Goal: Use online tool/utility: Utilize a website feature to perform a specific function

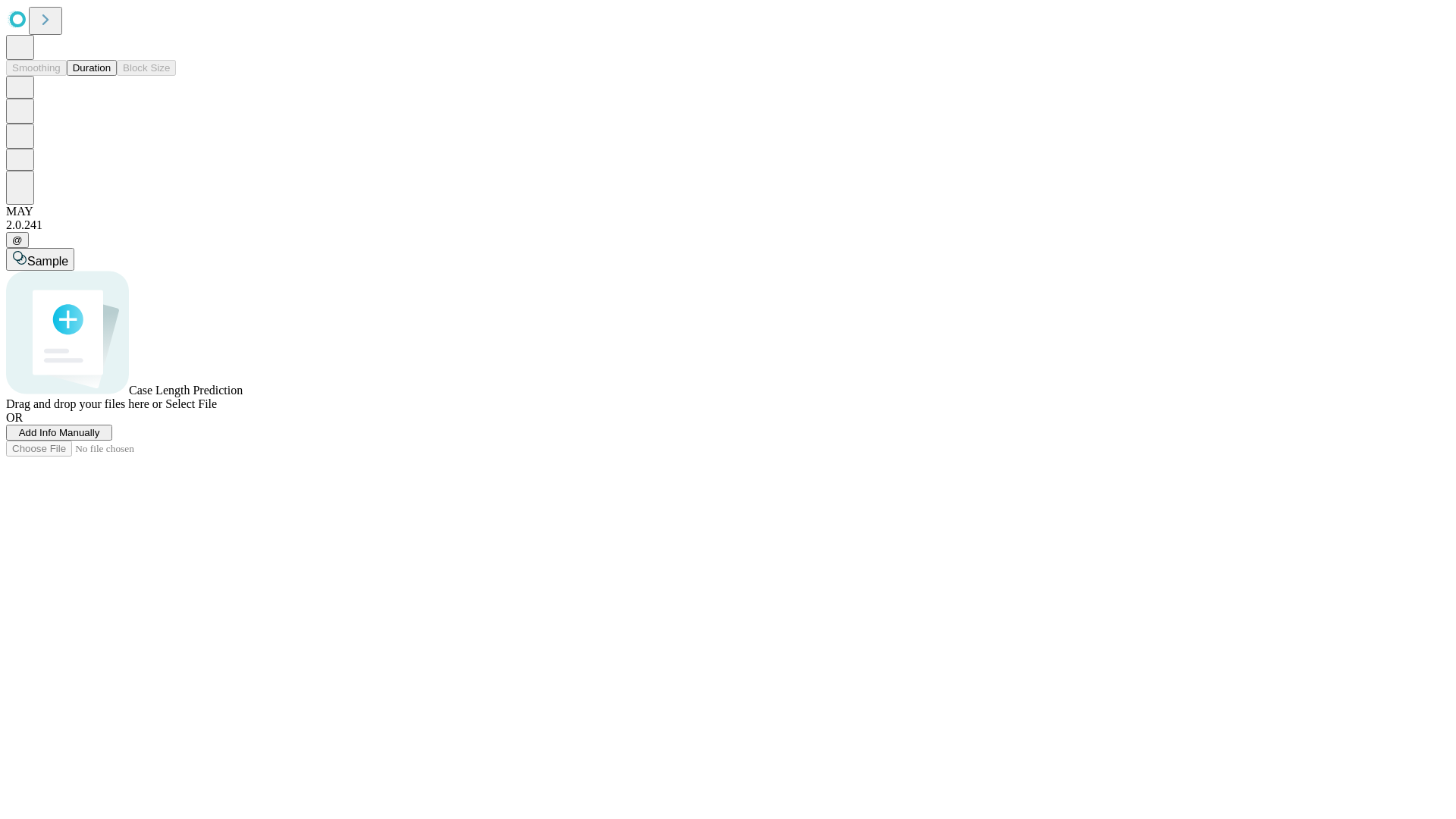
click at [111, 76] on button "Duration" at bounding box center [91, 67] width 50 height 16
click at [100, 438] on span "Add Info Manually" at bounding box center [60, 433] width 81 height 11
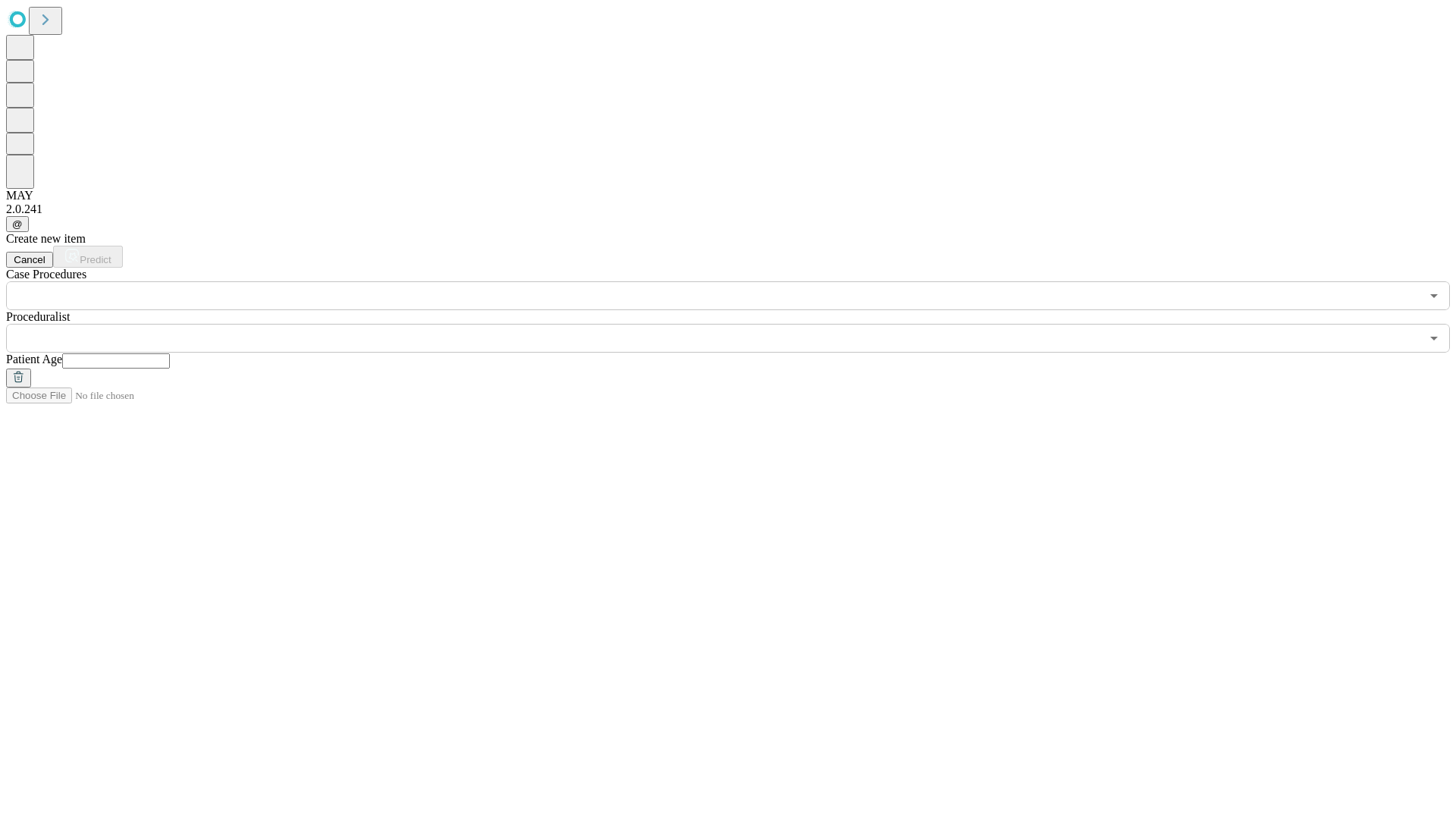
click at [170, 353] on input "text" at bounding box center [115, 361] width 108 height 15
type input "**"
click at [739, 324] on input "text" at bounding box center [713, 338] width 1414 height 29
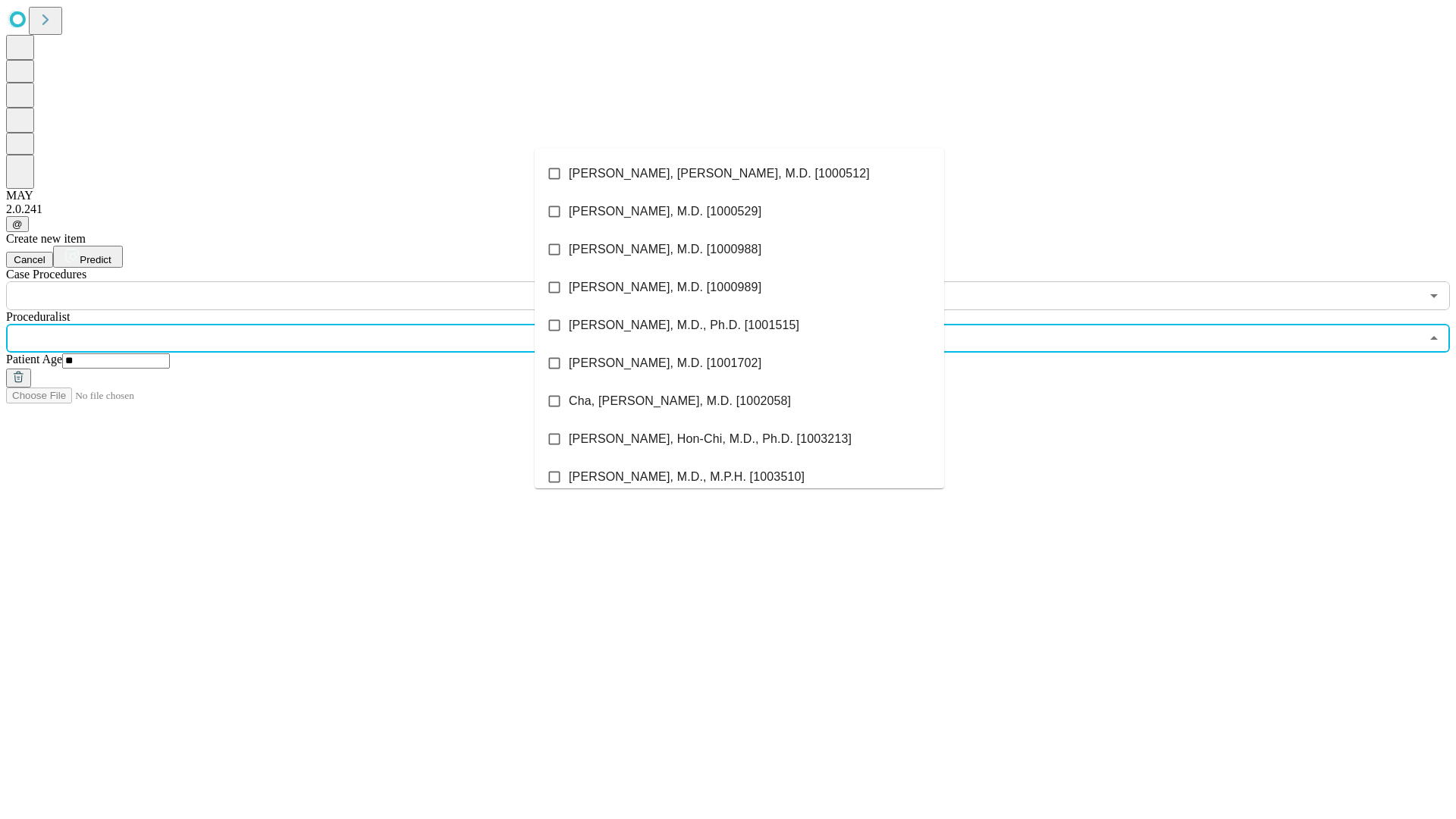
click at [739, 173] on li "[PERSON_NAME], [PERSON_NAME], M.D. [1000512]" at bounding box center [739, 173] width 410 height 38
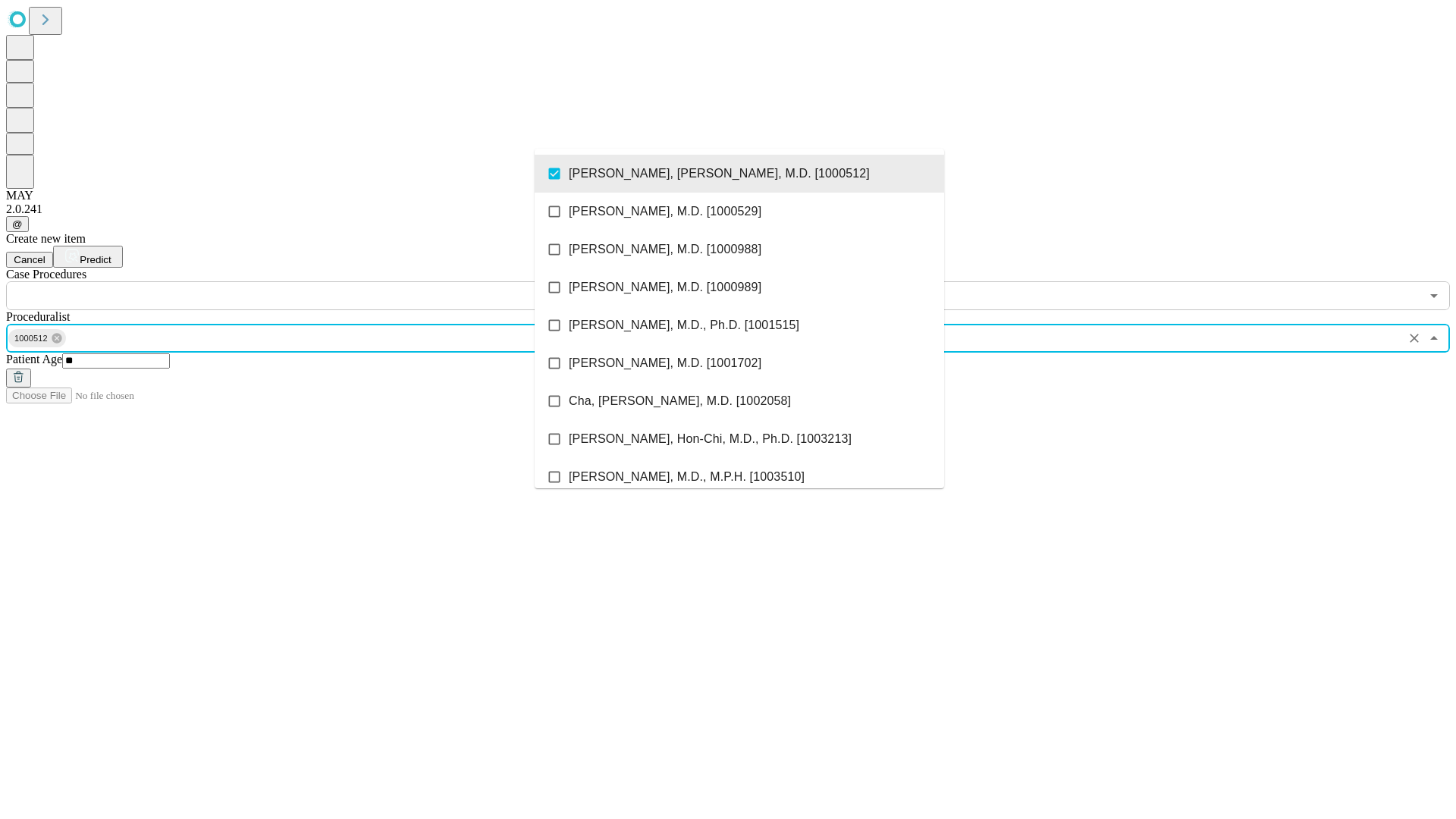
click at [318, 281] on input "text" at bounding box center [713, 295] width 1414 height 29
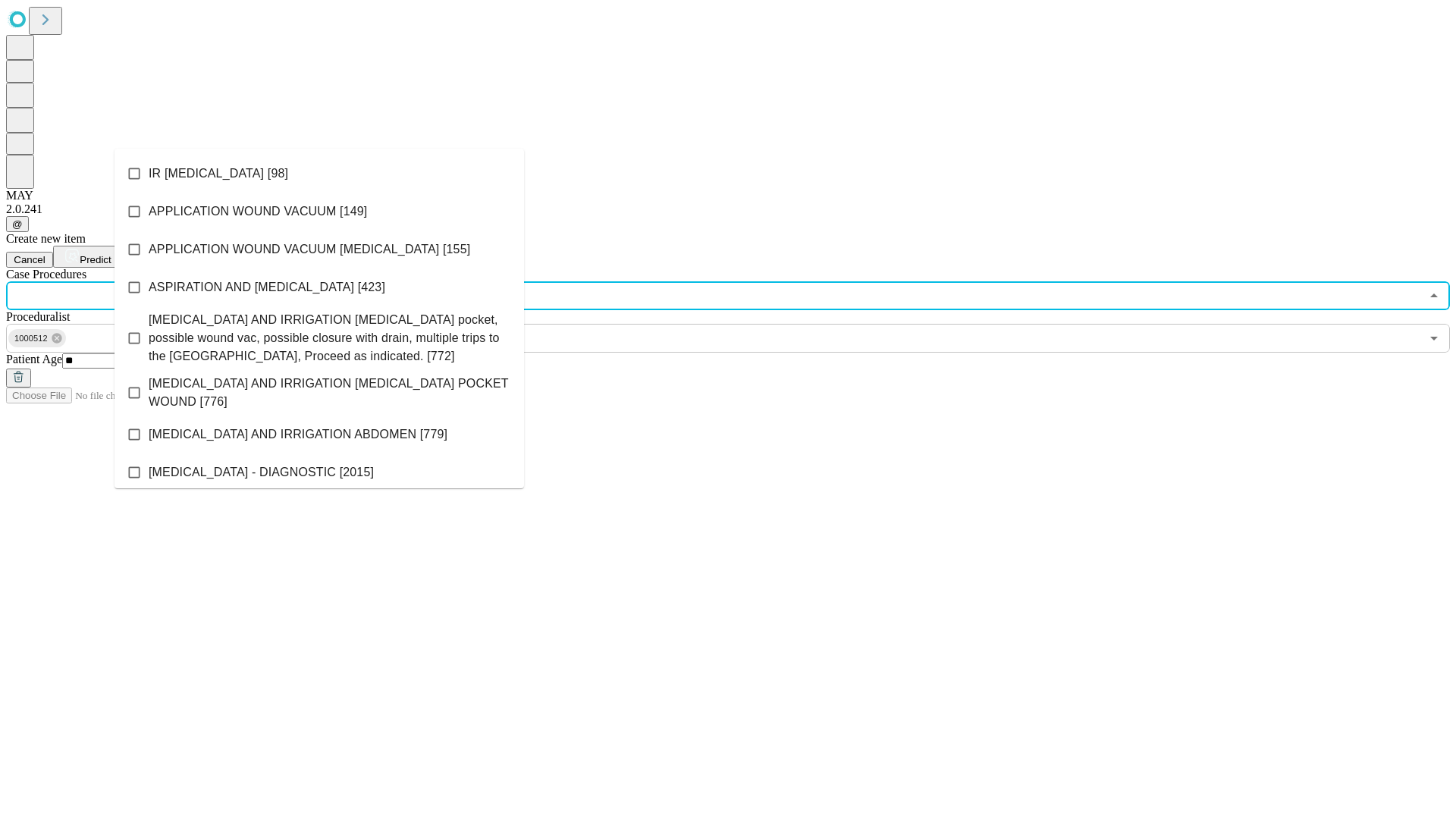
click at [319, 173] on li "IR [MEDICAL_DATA] [98]" at bounding box center [319, 173] width 410 height 38
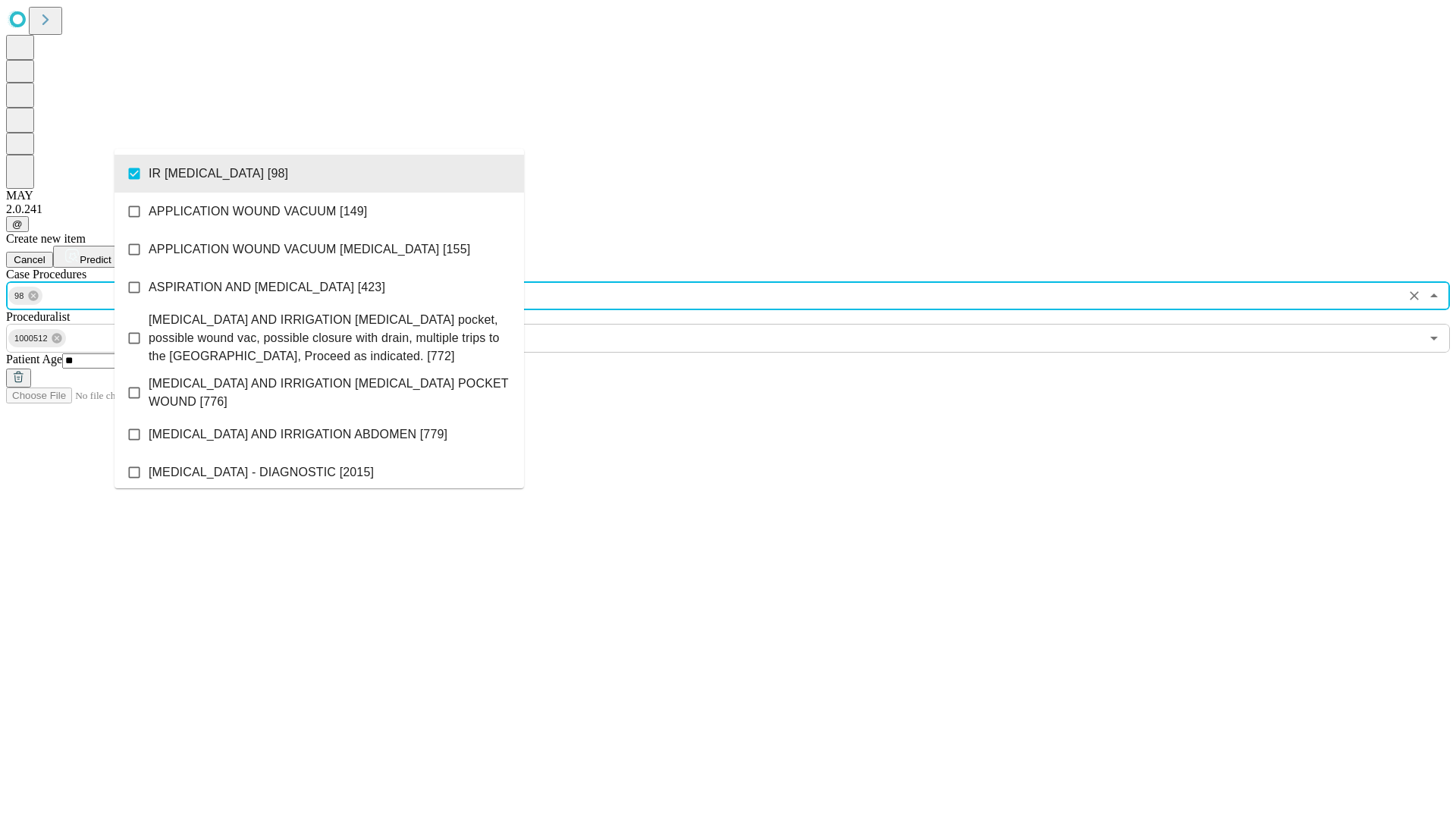
click at [111, 254] on span "Predict" at bounding box center [95, 259] width 31 height 11
